Goal: Information Seeking & Learning: Check status

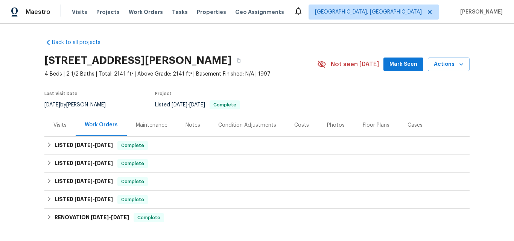
scroll to position [75, 0]
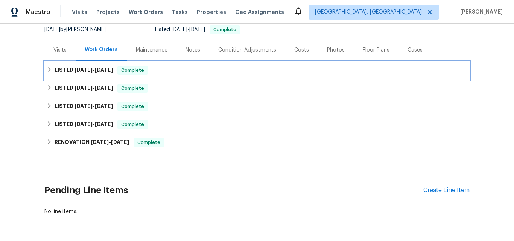
click at [75, 73] on h6 "LISTED [DATE] - [DATE]" at bounding box center [84, 70] width 58 height 9
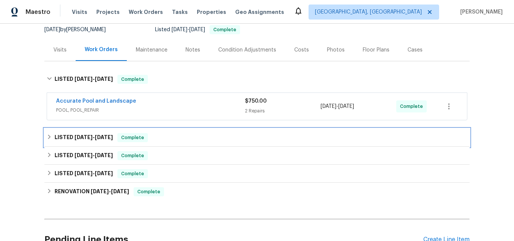
click at [75, 139] on span "[DATE]" at bounding box center [84, 137] width 18 height 5
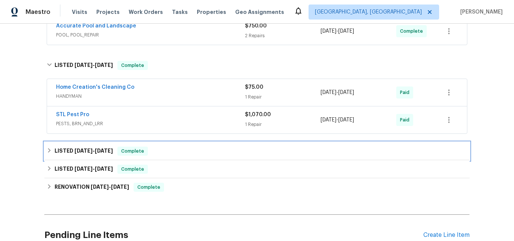
drag, startPoint x: 81, startPoint y: 149, endPoint x: 92, endPoint y: 140, distance: 14.2
click at [81, 149] on span "8/19/25" at bounding box center [84, 150] width 18 height 5
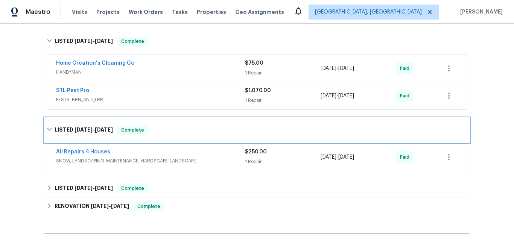
scroll to position [188, 0]
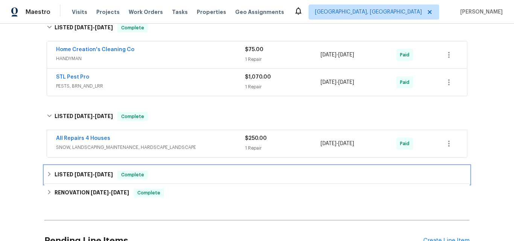
click at [81, 177] on span "8/8/25" at bounding box center [84, 174] width 18 height 5
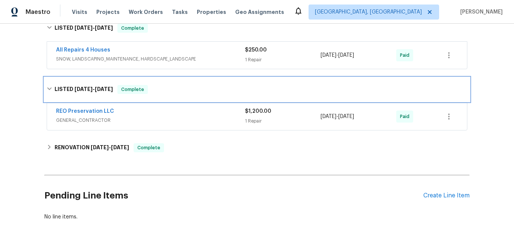
scroll to position [301, 0]
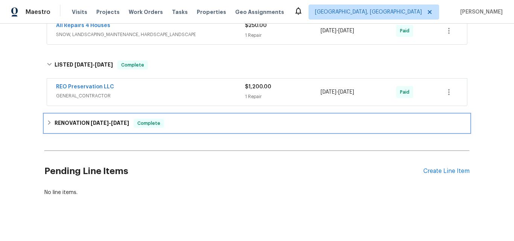
click at [83, 122] on h6 "RENOVATION 3/31/25 - 7/1/25" at bounding box center [92, 123] width 75 height 9
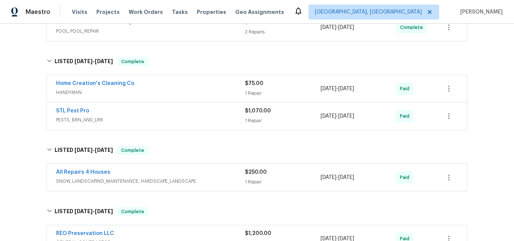
scroll to position [188, 0]
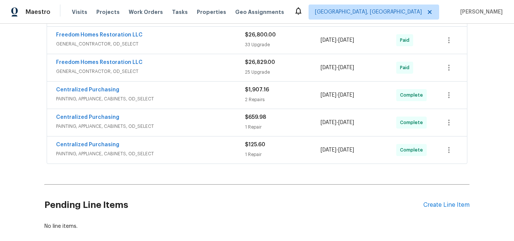
scroll to position [188, 0]
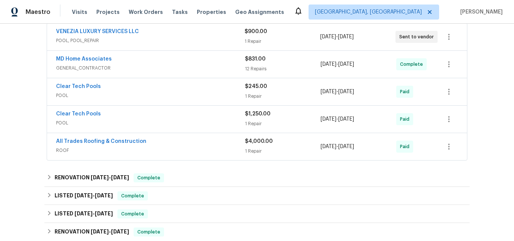
scroll to position [151, 0]
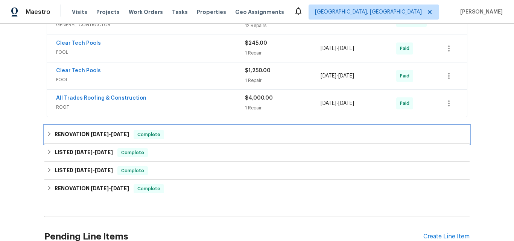
click at [81, 135] on h6 "RENOVATION 8/27/25 - 9/8/25" at bounding box center [92, 134] width 75 height 9
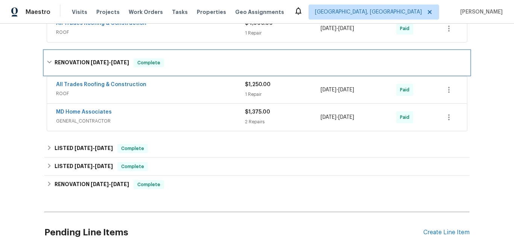
scroll to position [263, 0]
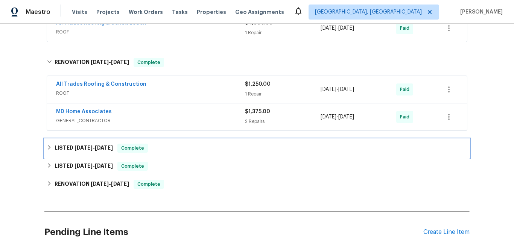
click at [78, 146] on span "8/15/25" at bounding box center [84, 147] width 18 height 5
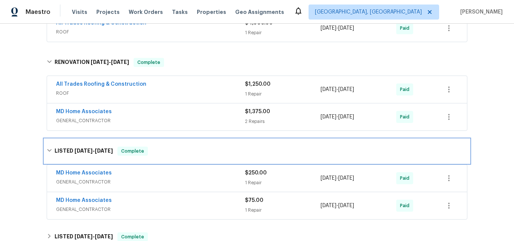
scroll to position [339, 0]
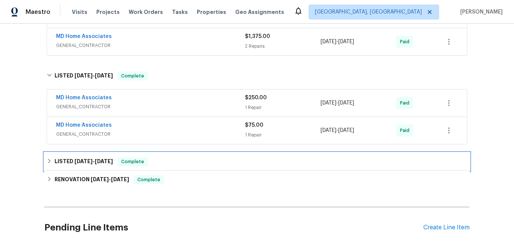
drag, startPoint x: 80, startPoint y: 163, endPoint x: 120, endPoint y: 135, distance: 49.0
click at [80, 163] on span "8/6/25" at bounding box center [84, 161] width 18 height 5
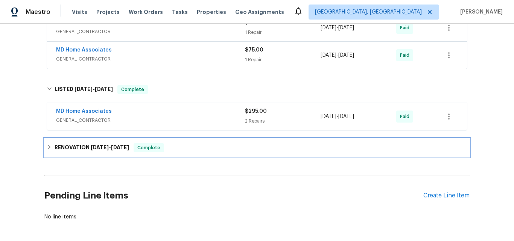
click at [82, 146] on h6 "RENOVATION 6/17/25 - 7/4/25" at bounding box center [92, 147] width 75 height 9
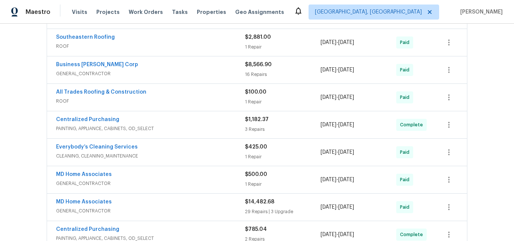
scroll to position [602, 0]
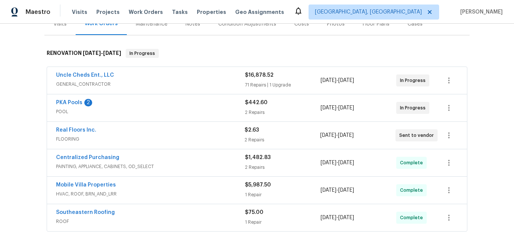
scroll to position [159, 0]
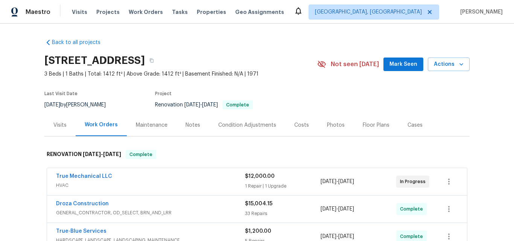
click at [63, 120] on div "Visits" at bounding box center [59, 125] width 31 height 22
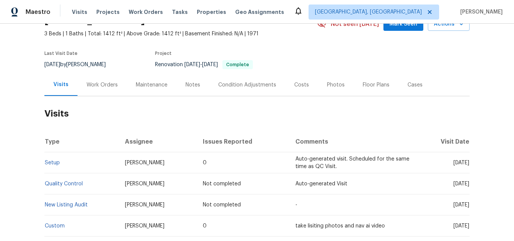
scroll to position [38, 0]
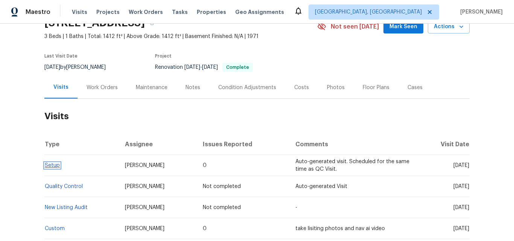
click at [51, 165] on link "Setup" at bounding box center [52, 165] width 15 height 5
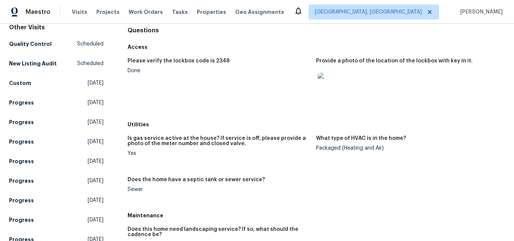
scroll to position [113, 0]
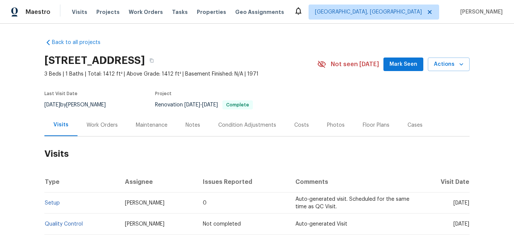
click at [90, 123] on div "Work Orders" at bounding box center [102, 126] width 31 height 8
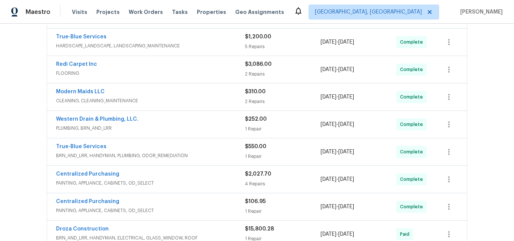
scroll to position [188, 0]
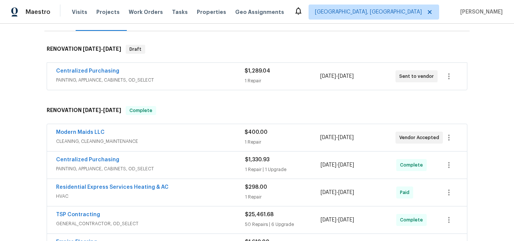
scroll to position [75, 0]
